Goal: Task Accomplishment & Management: Manage account settings

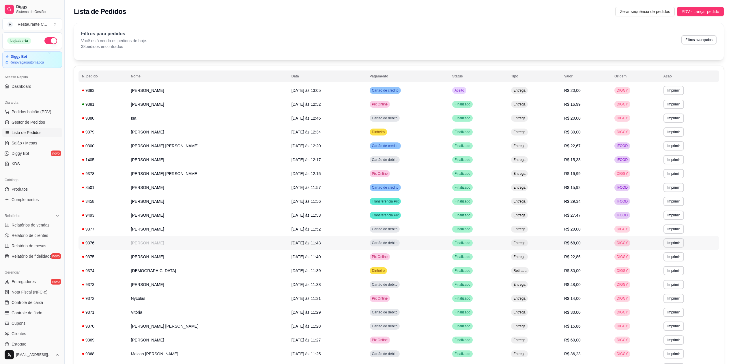
click at [165, 244] on td "[PERSON_NAME]" at bounding box center [208, 243] width 161 height 14
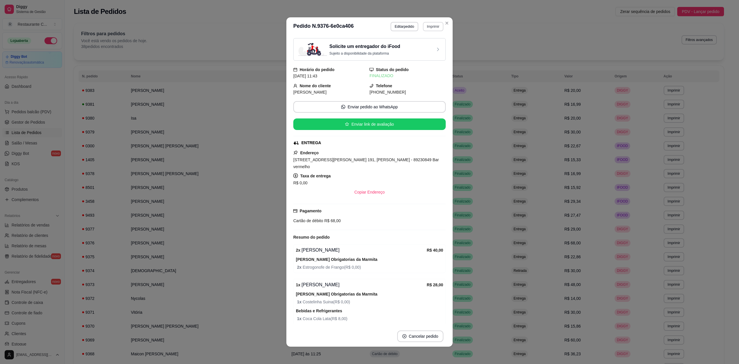
click at [428, 27] on button "Imprimir" at bounding box center [433, 26] width 20 height 9
click at [423, 50] on button "Delivery" at bounding box center [420, 46] width 40 height 9
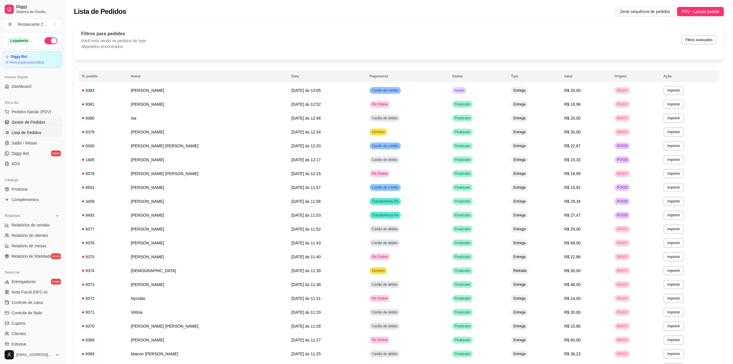
click at [27, 123] on span "Gestor de Pedidos" at bounding box center [28, 122] width 33 height 6
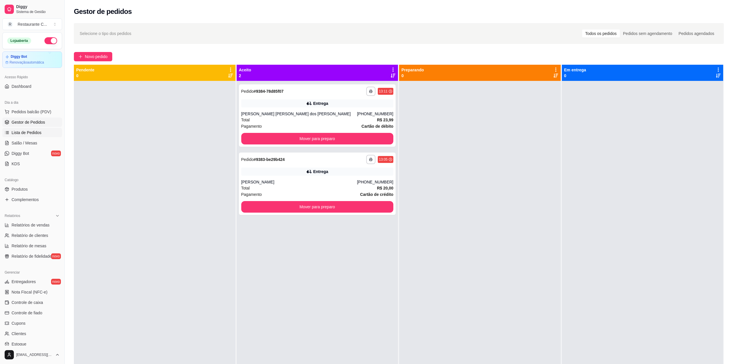
click at [38, 134] on span "Lista de Pedidos" at bounding box center [27, 133] width 30 height 6
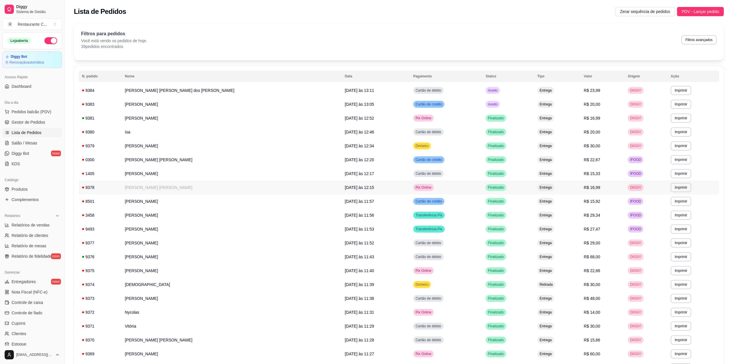
click at [134, 192] on td "[PERSON_NAME] [PERSON_NAME]" at bounding box center [232, 187] width 220 height 14
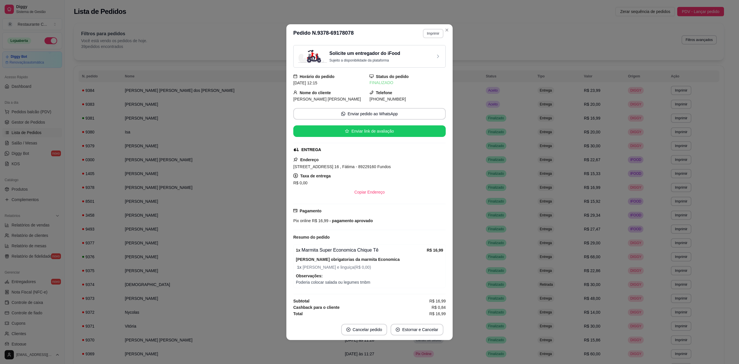
click at [436, 34] on button "Imprimir" at bounding box center [433, 33] width 20 height 9
click at [431, 50] on button "Delivery" at bounding box center [423, 51] width 40 height 9
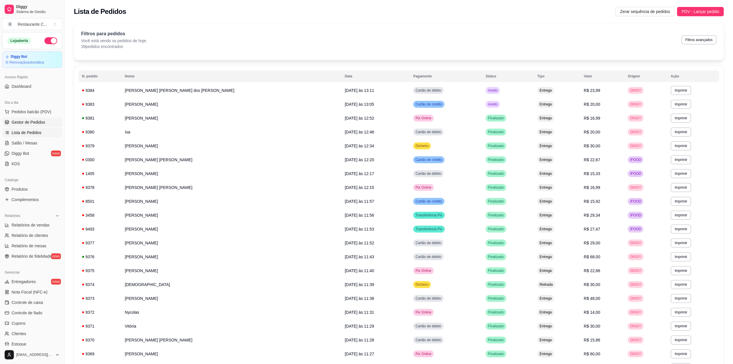
click at [46, 124] on link "Gestor de Pedidos" at bounding box center [32, 122] width 60 height 9
